Goal: Transaction & Acquisition: Subscribe to service/newsletter

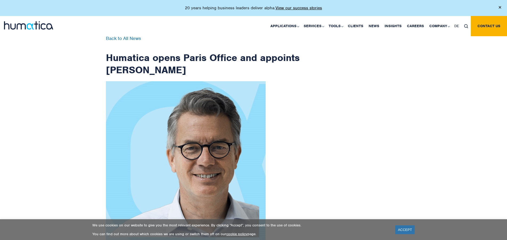
scroll to position [849, 0]
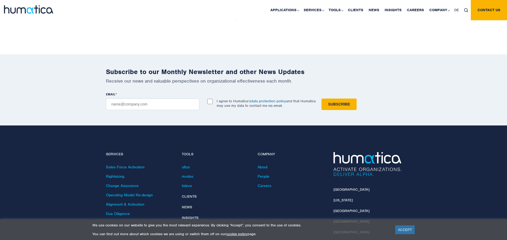
checkbox input "true"
type input "[EMAIL_ADDRESS][DOMAIN_NAME]"
click at [322, 99] on input "Subscribe" at bounding box center [339, 104] width 35 height 11
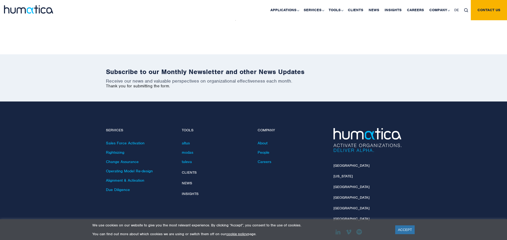
scroll to position [826, 0]
